Goal: Navigation & Orientation: Find specific page/section

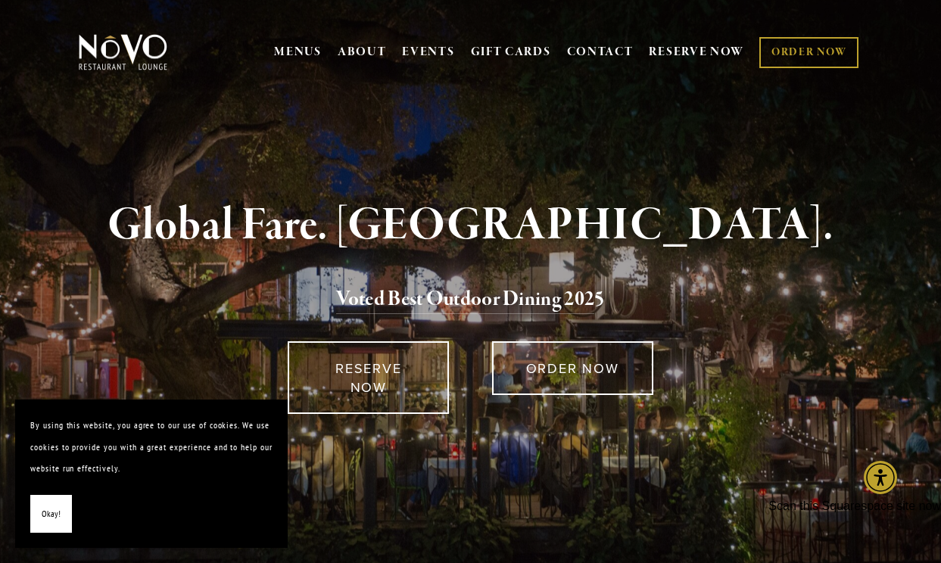
click at [808, 221] on h1 "Global Fare. Creekside Ambiance." at bounding box center [470, 225] width 742 height 49
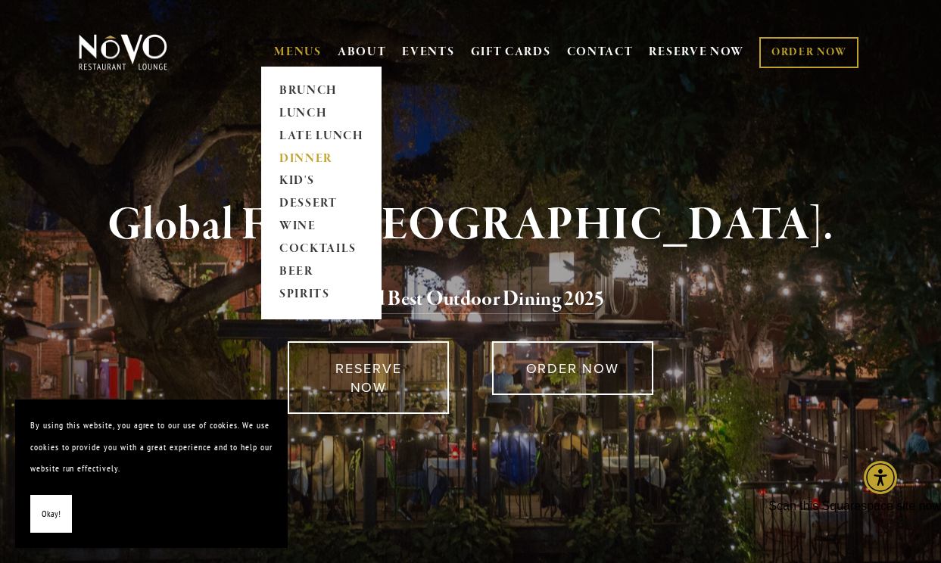
click at [307, 157] on link "DINNER" at bounding box center [321, 159] width 95 height 23
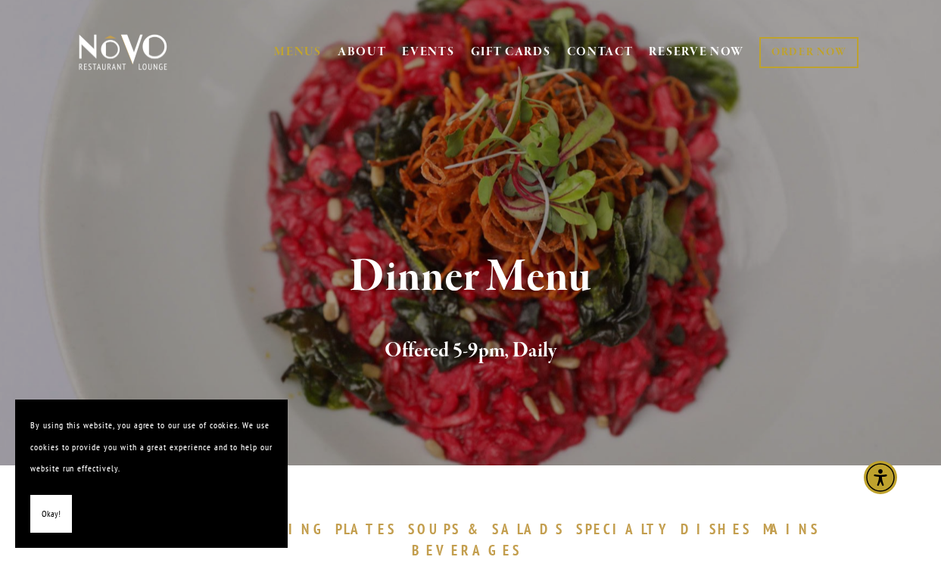
click at [52, 514] on span "Okay!" at bounding box center [51, 514] width 19 height 22
